Goal: Transaction & Acquisition: Purchase product/service

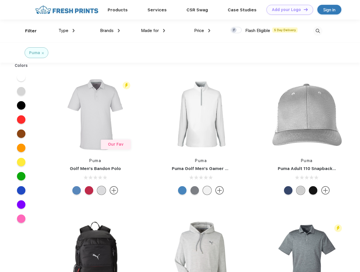
click at [288, 10] on link "Add your Logo Design Tool" at bounding box center [290, 10] width 47 height 10
click at [0, 0] on div "Design Tool" at bounding box center [0, 0] width 0 height 0
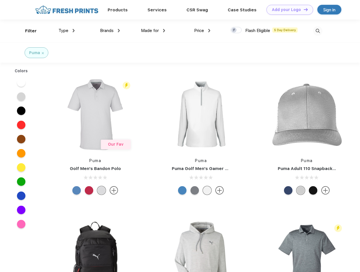
click at [304, 9] on link "Add your Logo Design Tool" at bounding box center [290, 10] width 47 height 10
click at [27, 31] on div "Filter" at bounding box center [31, 31] width 12 height 7
click at [67, 31] on span "Type" at bounding box center [64, 30] width 10 height 5
click at [110, 31] on span "Brands" at bounding box center [107, 30] width 14 height 5
click at [153, 31] on span "Made for" at bounding box center [150, 30] width 18 height 5
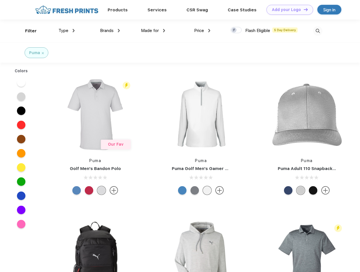
click at [203, 31] on span "Price" at bounding box center [199, 30] width 10 height 5
click at [237, 30] on div at bounding box center [236, 30] width 11 height 6
click at [235, 30] on input "checkbox" at bounding box center [233, 29] width 4 height 4
click at [318, 31] on img at bounding box center [317, 30] width 9 height 9
